Goal: Find specific page/section: Find specific page/section

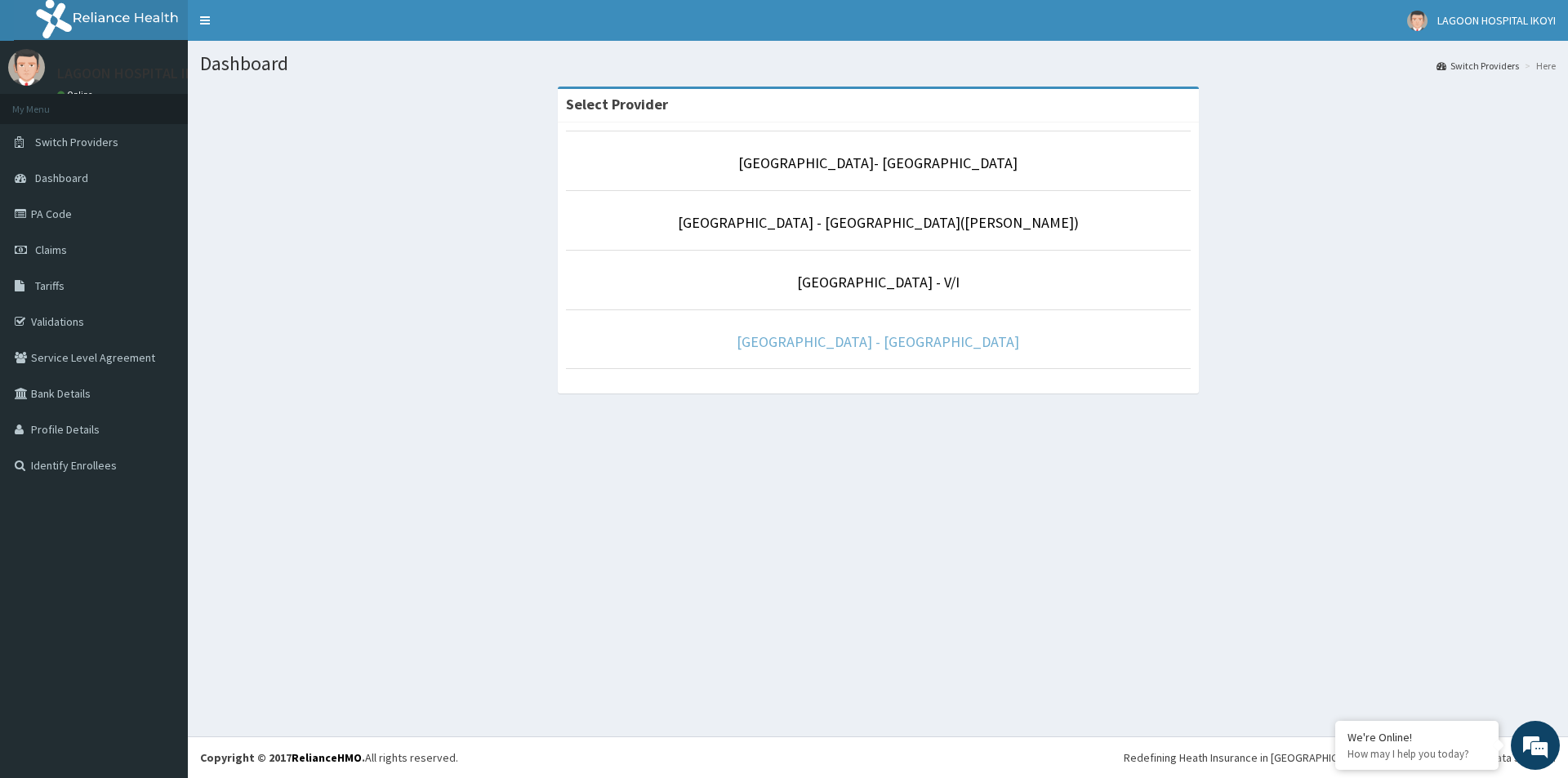
click at [886, 344] on link "[GEOGRAPHIC_DATA] - [GEOGRAPHIC_DATA]" at bounding box center [878, 342] width 282 height 19
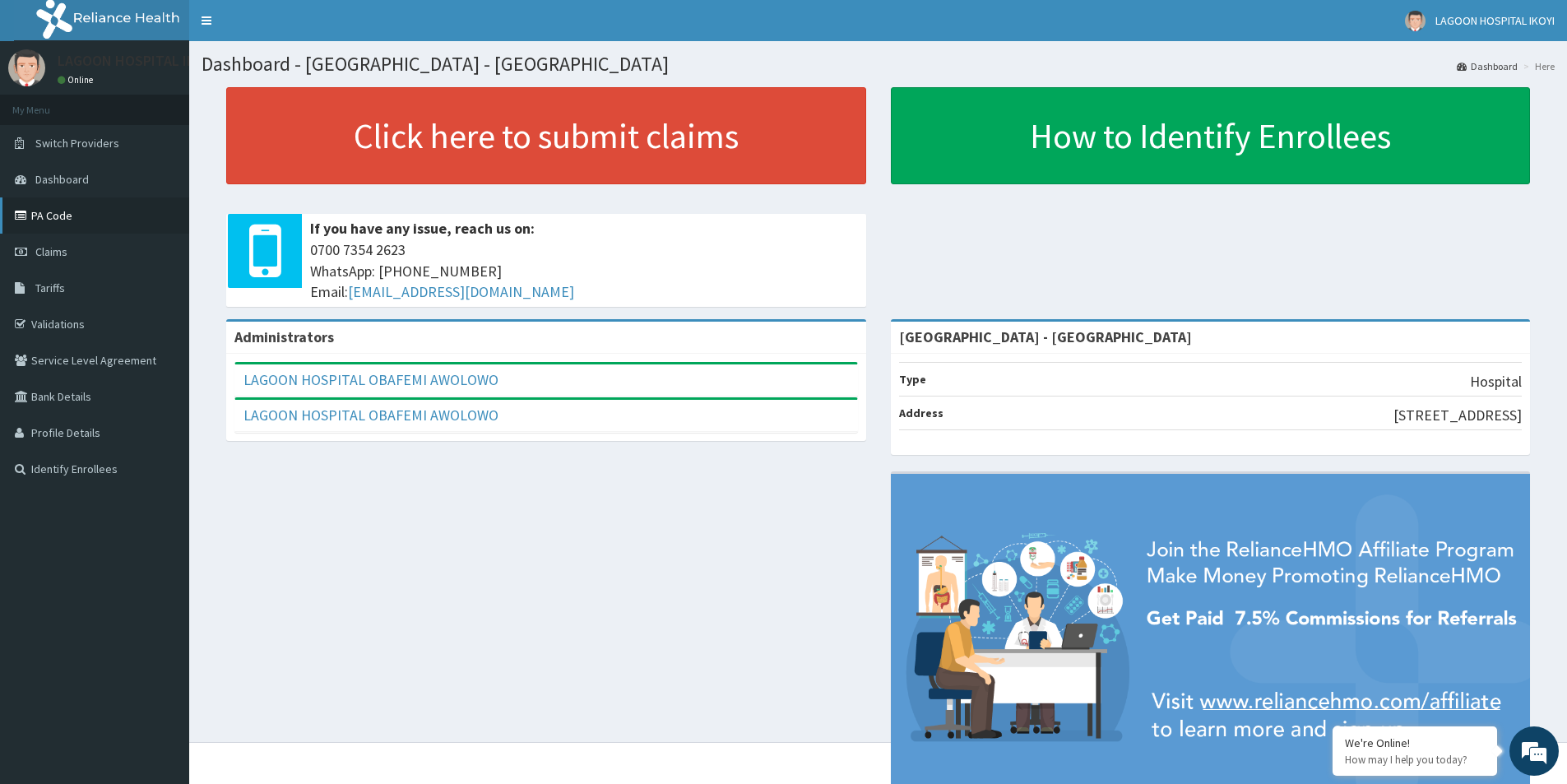
click at [63, 216] on link "PA Code" at bounding box center [94, 215] width 189 height 36
